Goal: Navigation & Orientation: Find specific page/section

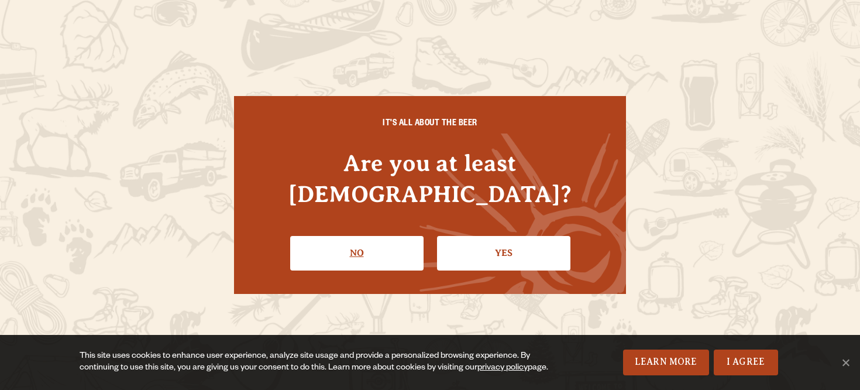
click at [350, 238] on link "No" at bounding box center [356, 253] width 133 height 34
click at [512, 238] on link "Yes" at bounding box center [503, 253] width 133 height 34
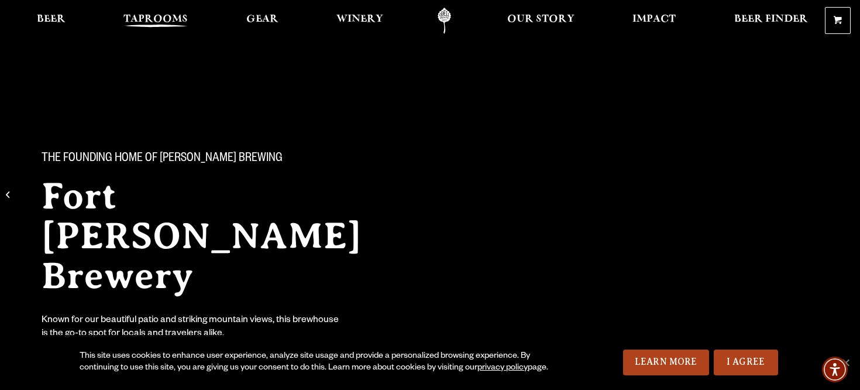
click at [163, 15] on span "Taprooms" at bounding box center [155, 19] width 64 height 9
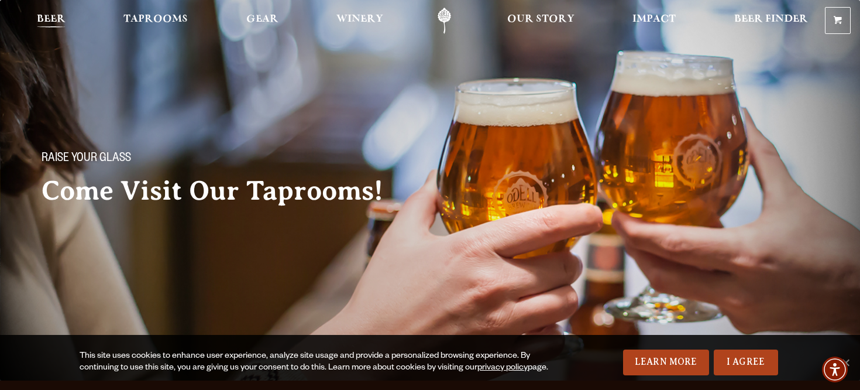
click at [50, 12] on link "Beer" at bounding box center [51, 21] width 44 height 26
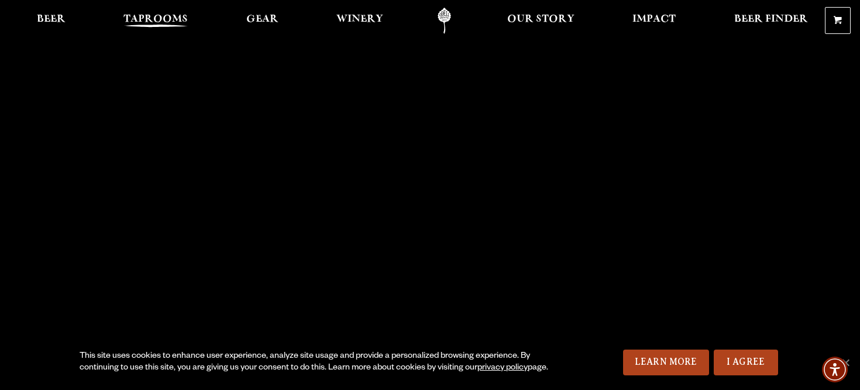
click at [176, 15] on span "Taprooms" at bounding box center [155, 19] width 64 height 9
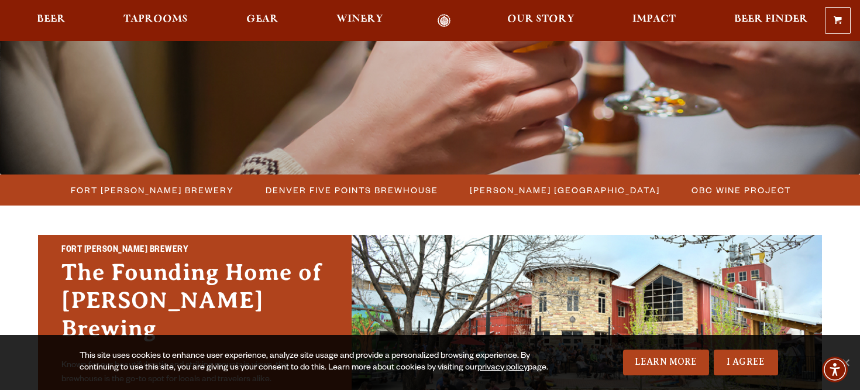
scroll to position [253, 0]
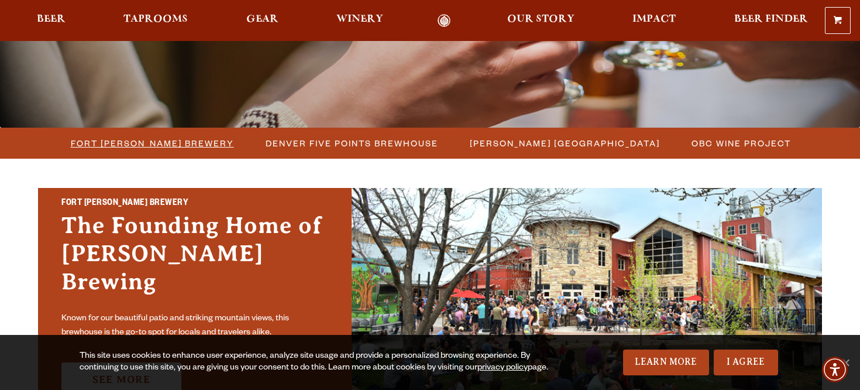
click at [197, 142] on span "Fort [PERSON_NAME] Brewery" at bounding box center [152, 143] width 163 height 17
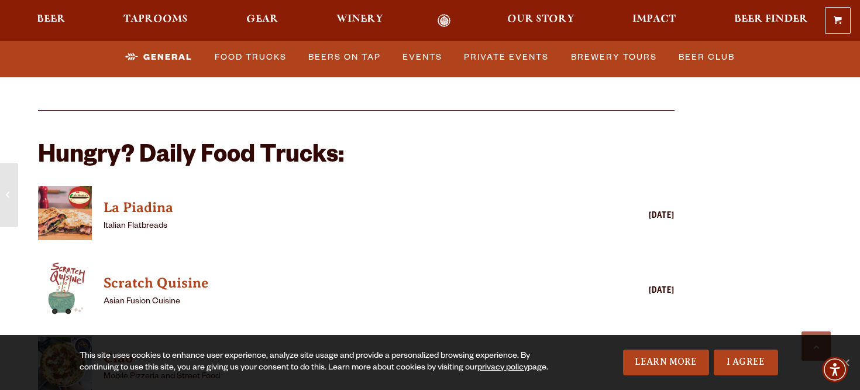
scroll to position [2751, 0]
